Goal: Communication & Community: Answer question/provide support

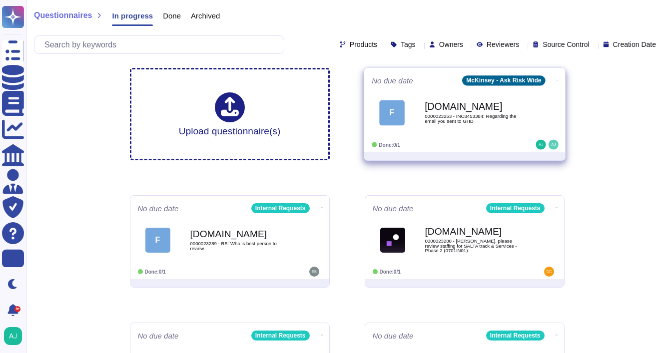
click at [476, 149] on div "No due date McKinsey - Ask Risk Wide F [DOMAIN_NAME] 0000023253 - INC8453384: R…" at bounding box center [464, 110] width 201 height 84
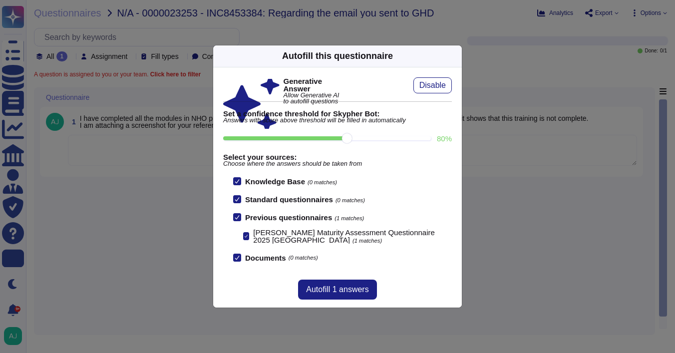
click at [180, 208] on div "Autofill this questionnaire Generative Answer Allow Generative AI to autofill q…" at bounding box center [337, 176] width 675 height 353
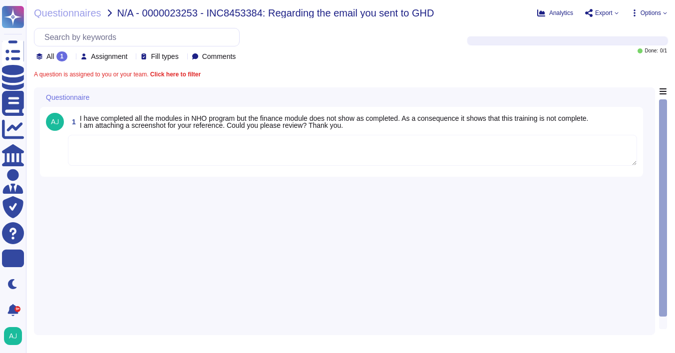
click at [188, 163] on textarea at bounding box center [352, 150] width 569 height 31
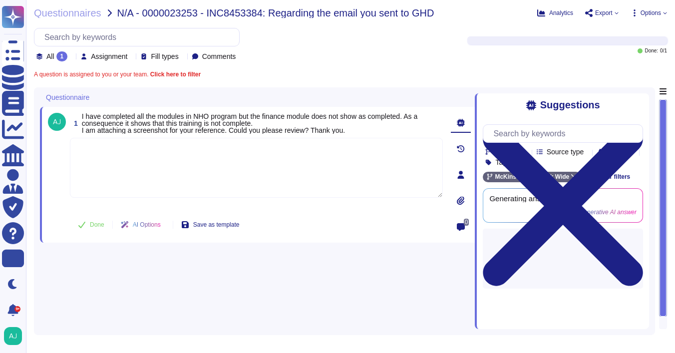
paste textarea "Thank you for contacting our Ask Risk and for your patience while we reviewed y…"
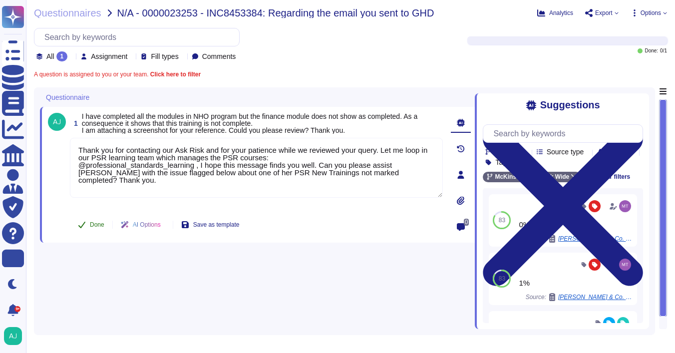
type textarea "Thank you for contacting our Ask Risk and for your patience while we reviewed y…"
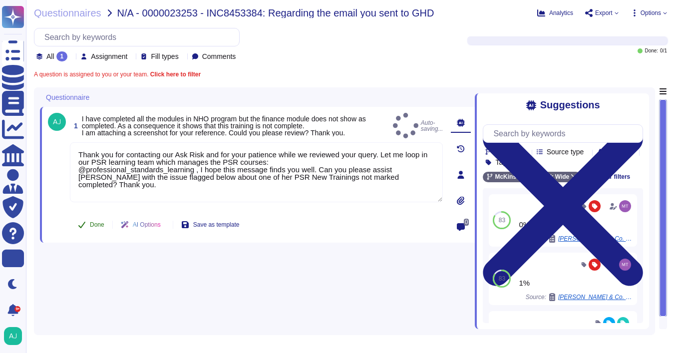
click at [94, 224] on span "Done" at bounding box center [97, 225] width 14 height 6
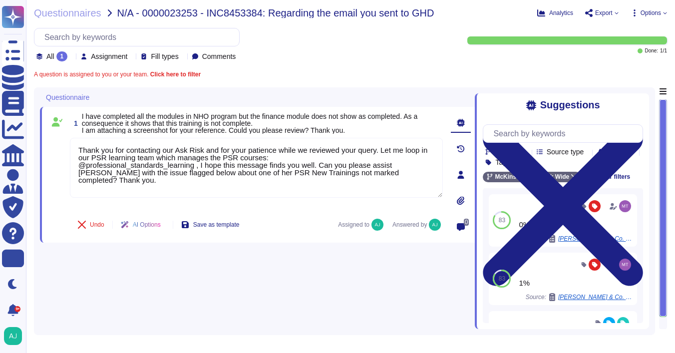
click at [87, 20] on div "Questionnaires N/A - 0000023253 - INC8453384: Regarding the email you sent to G…" at bounding box center [350, 176] width 649 height 353
click at [84, 11] on span "Questionnaires" at bounding box center [67, 13] width 67 height 10
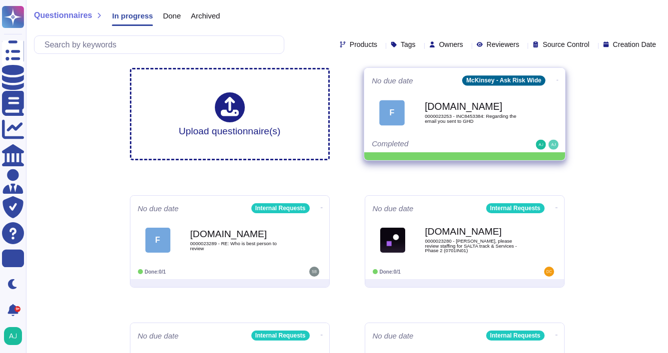
click at [556, 79] on icon at bounding box center [557, 80] width 2 height 2
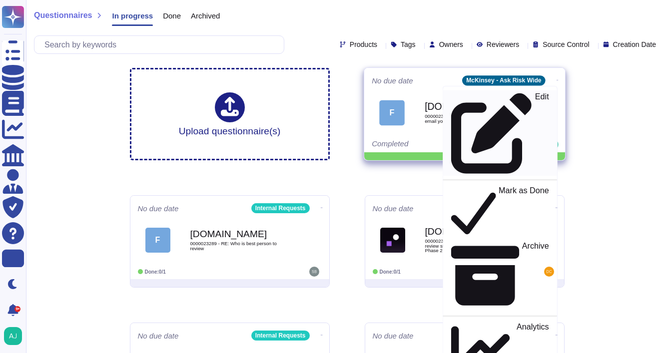
click at [534, 95] on div "Edit" at bounding box center [499, 132] width 97 height 81
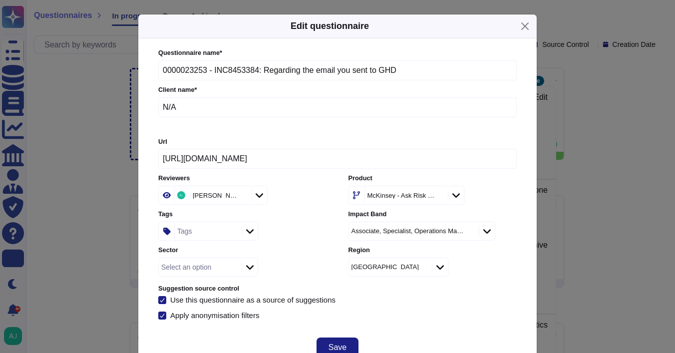
click at [464, 196] on div at bounding box center [456, 195] width 16 height 11
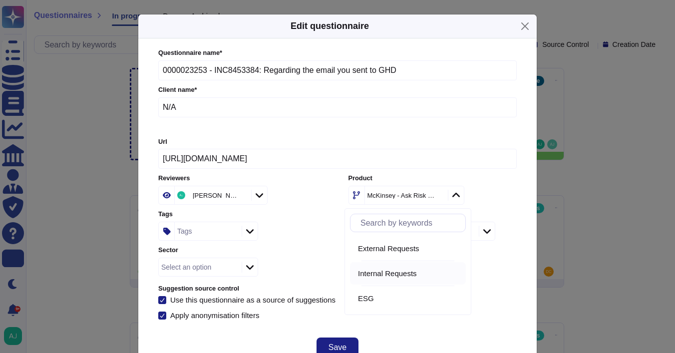
click at [413, 269] on span "Internal Requests" at bounding box center [387, 273] width 59 height 9
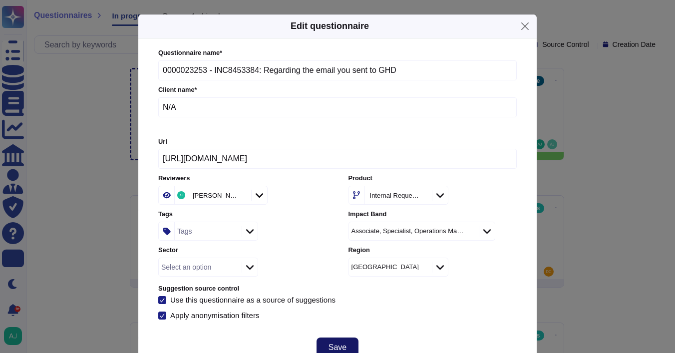
click at [328, 340] on button "Save" at bounding box center [338, 348] width 42 height 20
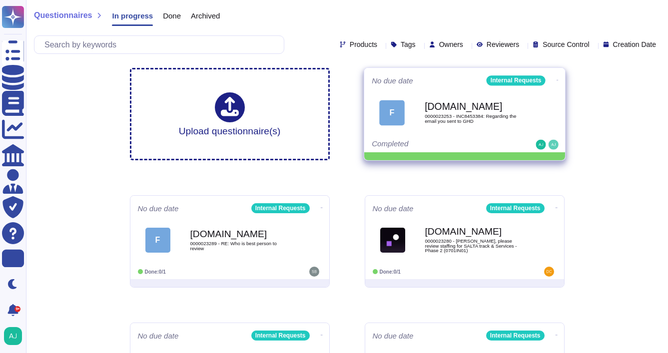
click at [556, 80] on icon at bounding box center [557, 80] width 2 height 0
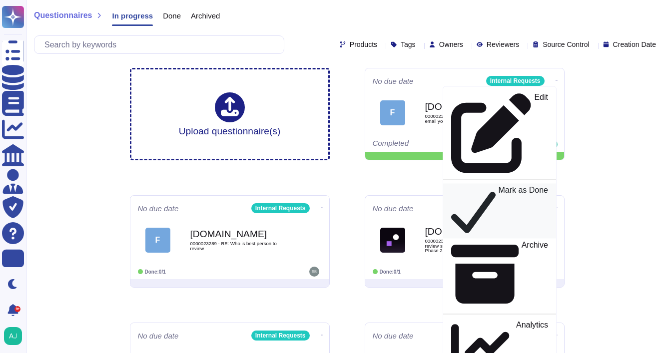
click at [500, 186] on p "Mark as Done" at bounding box center [523, 211] width 50 height 50
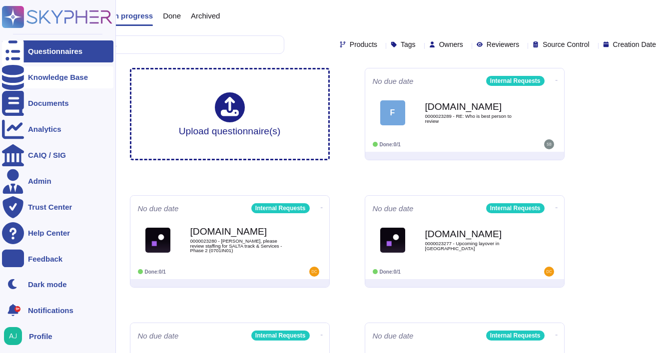
click at [53, 82] on div "Knowledge Base" at bounding box center [57, 77] width 111 height 22
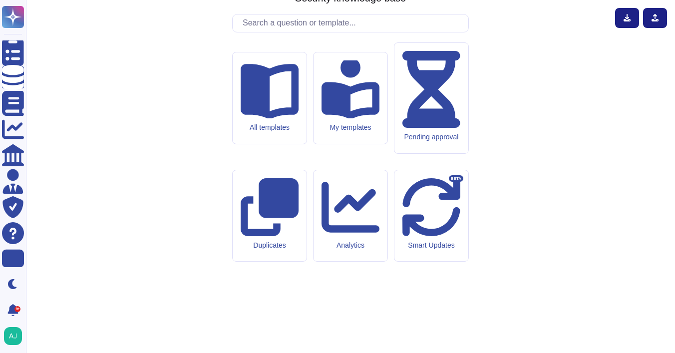
click at [266, 32] on input "text" at bounding box center [353, 22] width 231 height 17
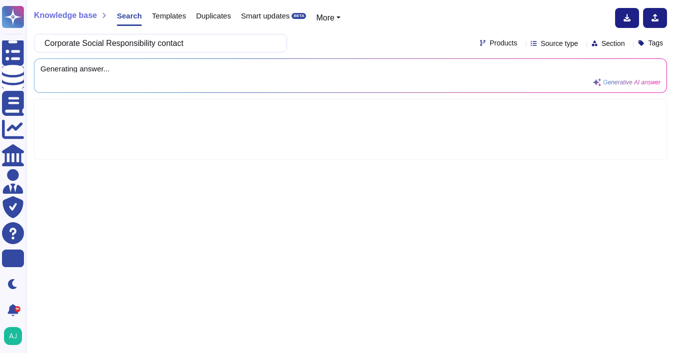
type input "Corporate Social Responsibility contact"
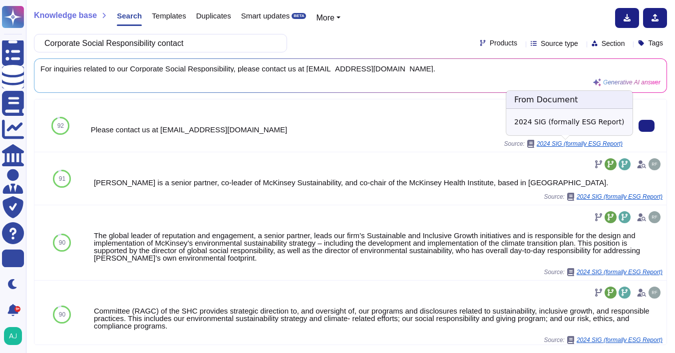
click at [546, 145] on span "2024 SIG (formally ESG Report)" at bounding box center [580, 144] width 86 height 6
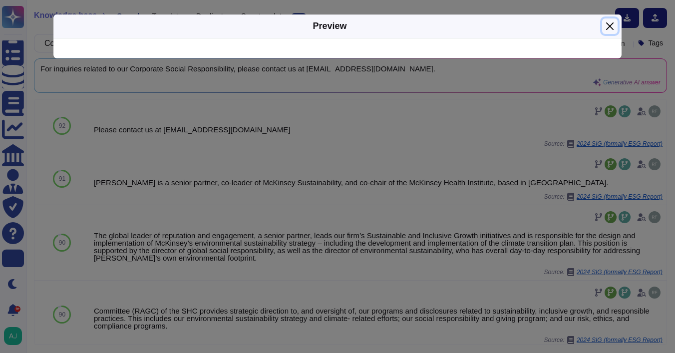
click at [606, 26] on button "Close" at bounding box center [609, 25] width 15 height 15
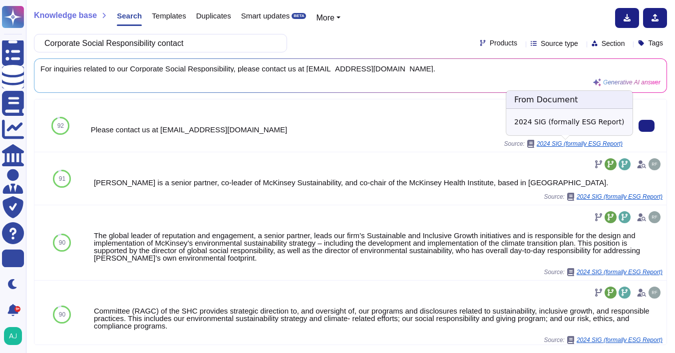
click at [537, 145] on span "2024 SIG (formally ESG Report)" at bounding box center [580, 144] width 86 height 6
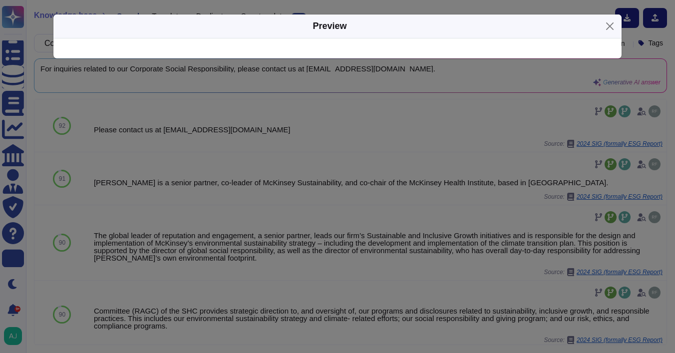
click at [475, 45] on div at bounding box center [337, 48] width 568 height 20
click at [514, 43] on div at bounding box center [337, 48] width 568 height 20
click at [542, 47] on div at bounding box center [337, 48] width 568 height 20
click at [610, 26] on button "Close" at bounding box center [609, 25] width 15 height 15
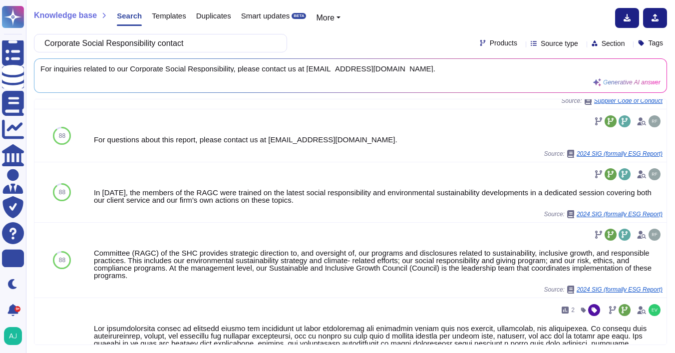
scroll to position [635, 0]
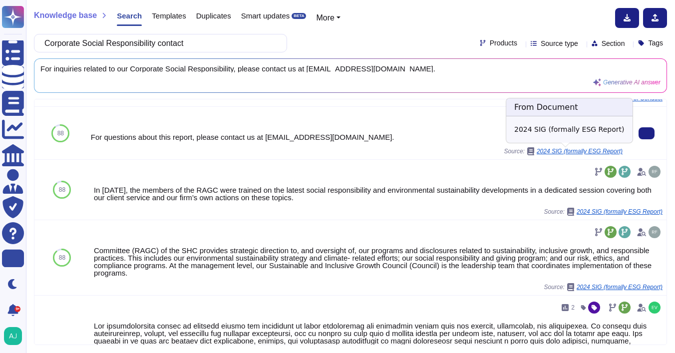
click at [561, 151] on span "2024 SIG (formally ESG Report)" at bounding box center [580, 151] width 86 height 6
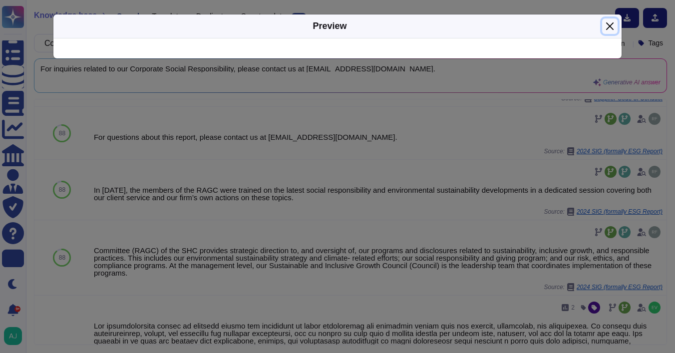
click at [610, 25] on button "Close" at bounding box center [609, 25] width 15 height 15
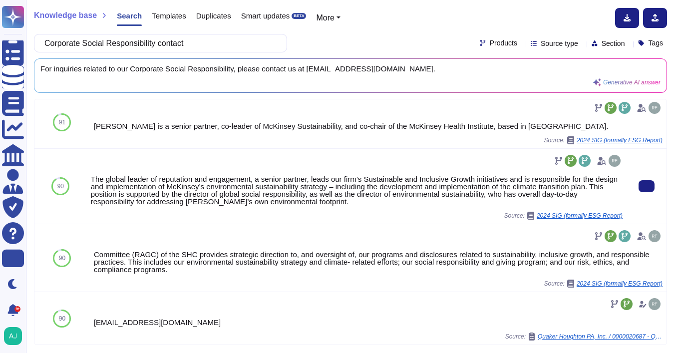
scroll to position [49, 0]
